Goal: Find contact information: Find contact information

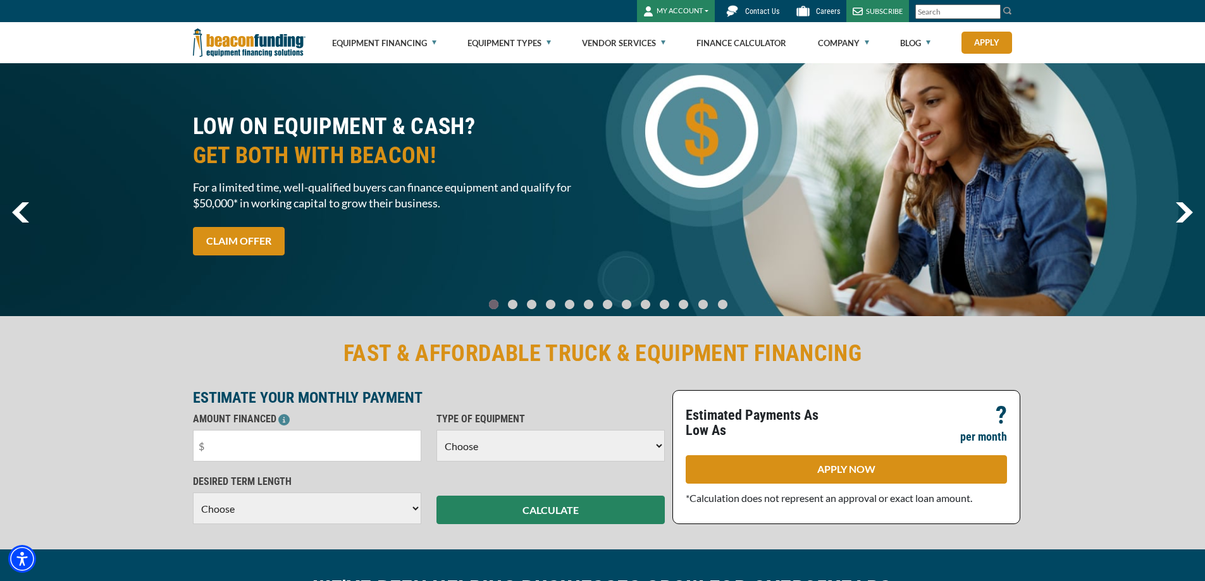
click at [753, 12] on span "Contact Us" at bounding box center [762, 11] width 34 height 9
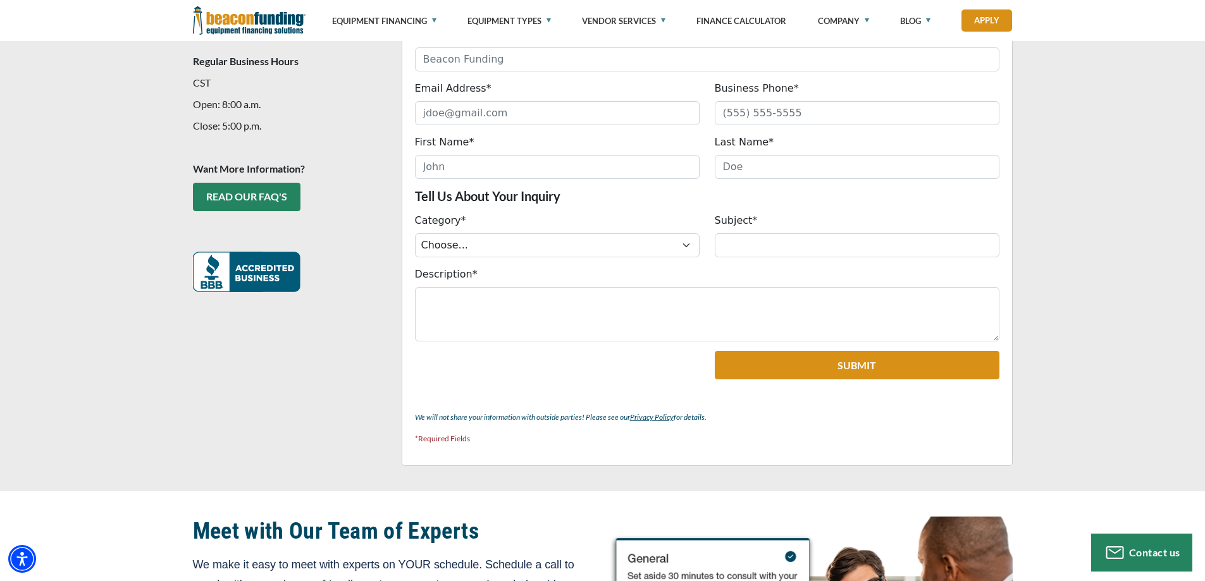
scroll to position [190, 0]
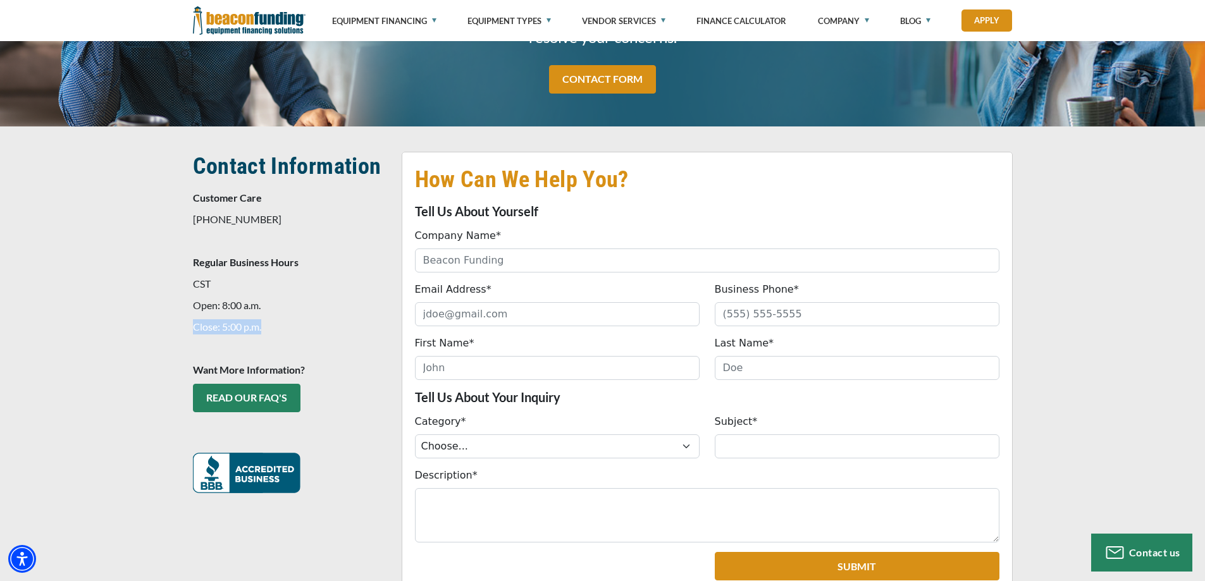
drag, startPoint x: 269, startPoint y: 327, endPoint x: 194, endPoint y: 323, distance: 75.4
click at [194, 323] on p "Close: 5:00 p.m." at bounding box center [290, 326] width 194 height 15
click at [233, 293] on span "Contact Information Customer Care 847-897-2484 Regular Business Hours CST Open:…" at bounding box center [290, 323] width 194 height 342
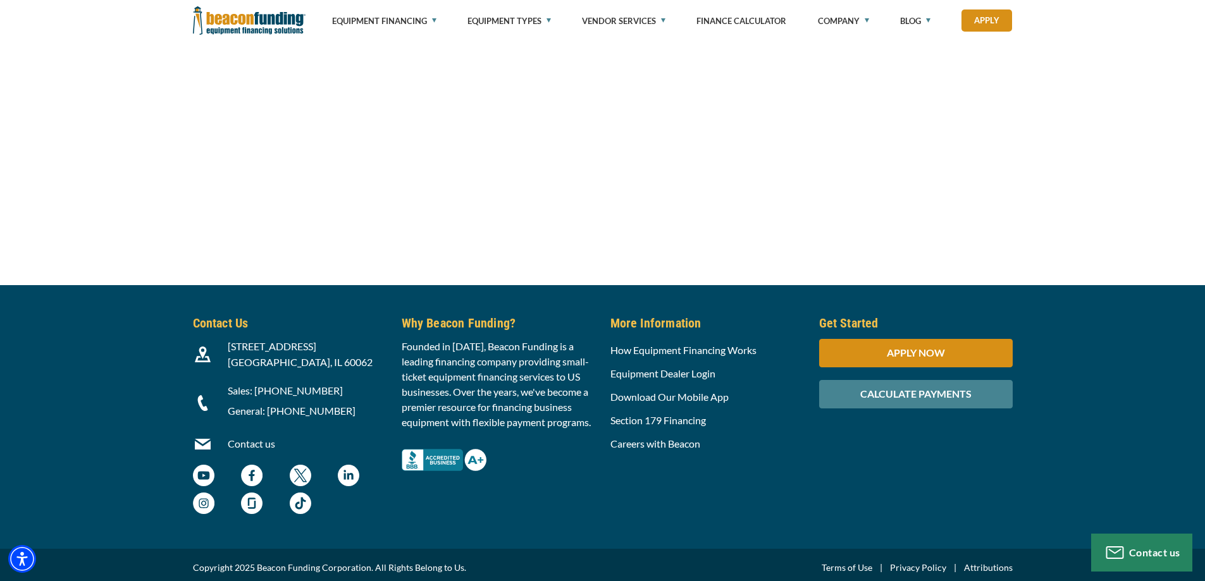
scroll to position [1350, 0]
